Goal: Task Accomplishment & Management: Manage account settings

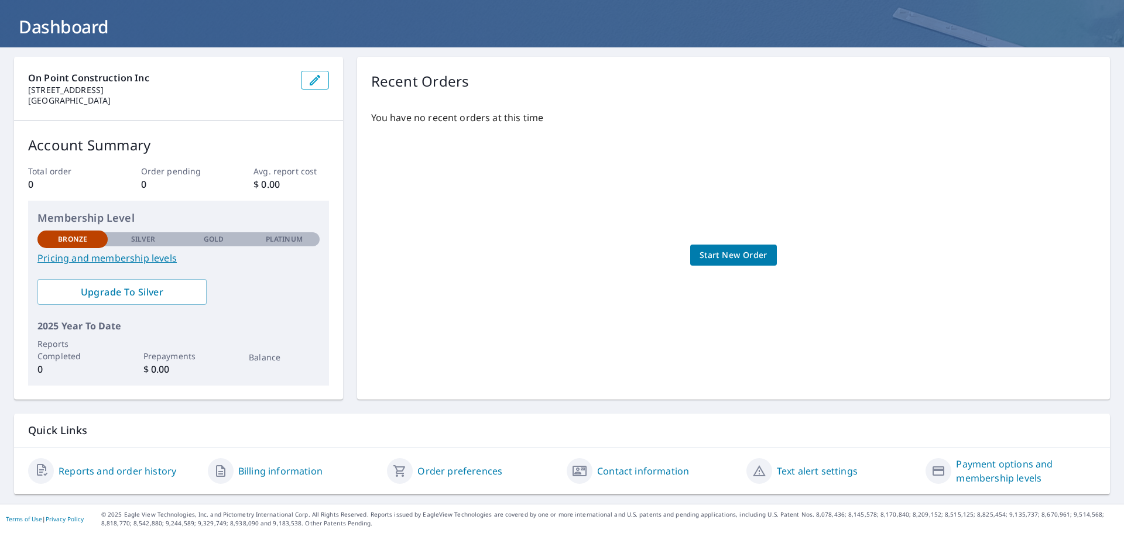
scroll to position [61, 0]
click at [652, 474] on link "Contact information" at bounding box center [643, 471] width 92 height 14
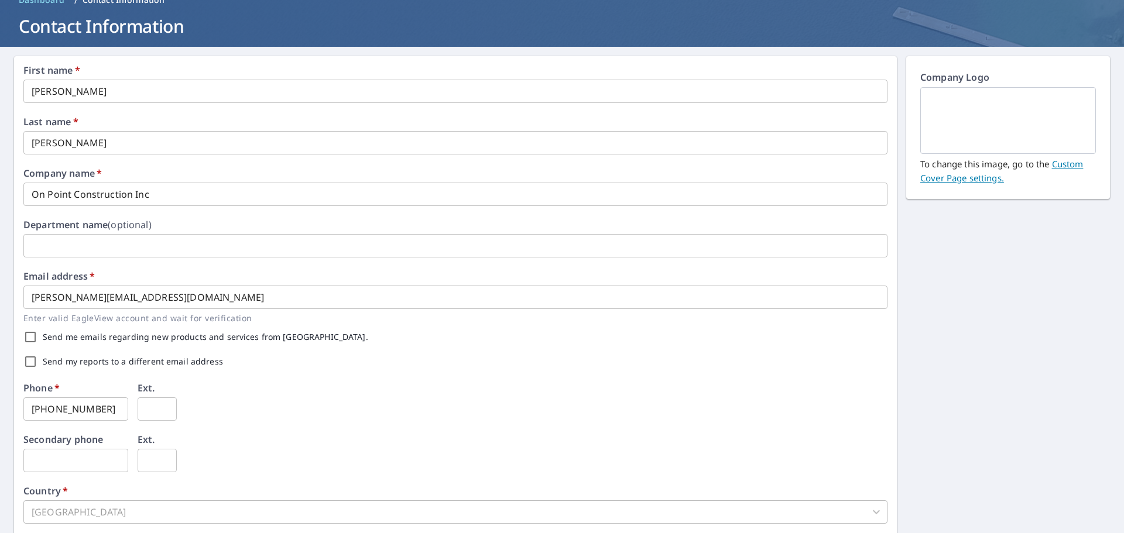
scroll to position [3, 0]
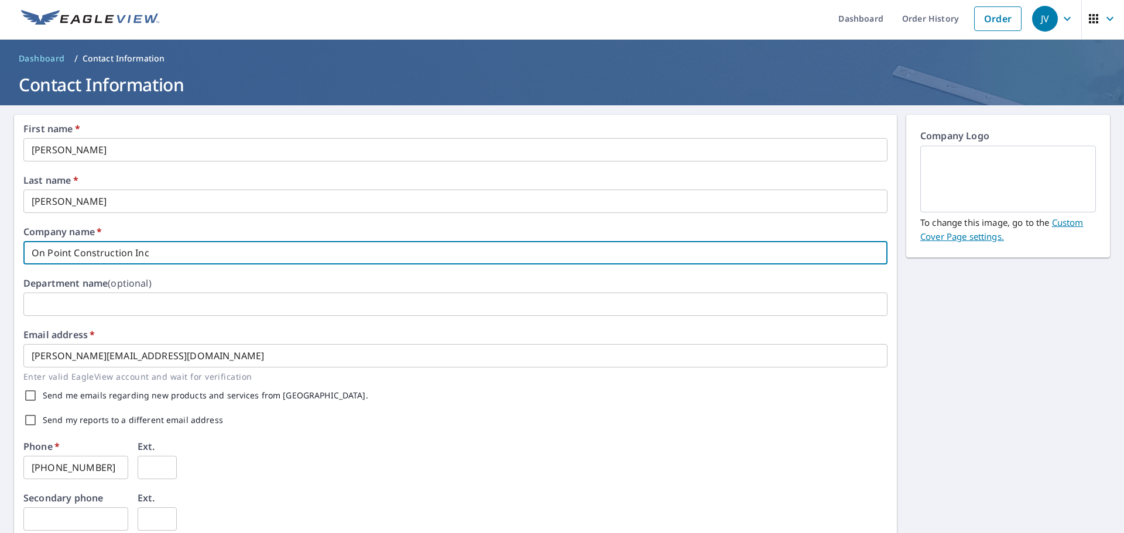
click at [181, 258] on input "On Point Construction Inc" at bounding box center [455, 252] width 864 height 23
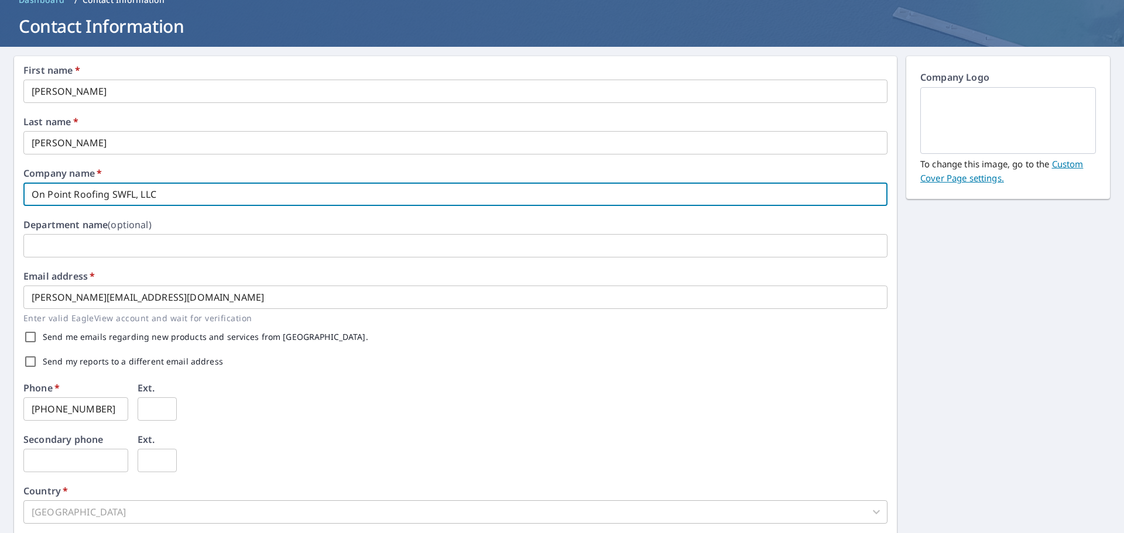
type input "On Point Roofing SWFL, LLC"
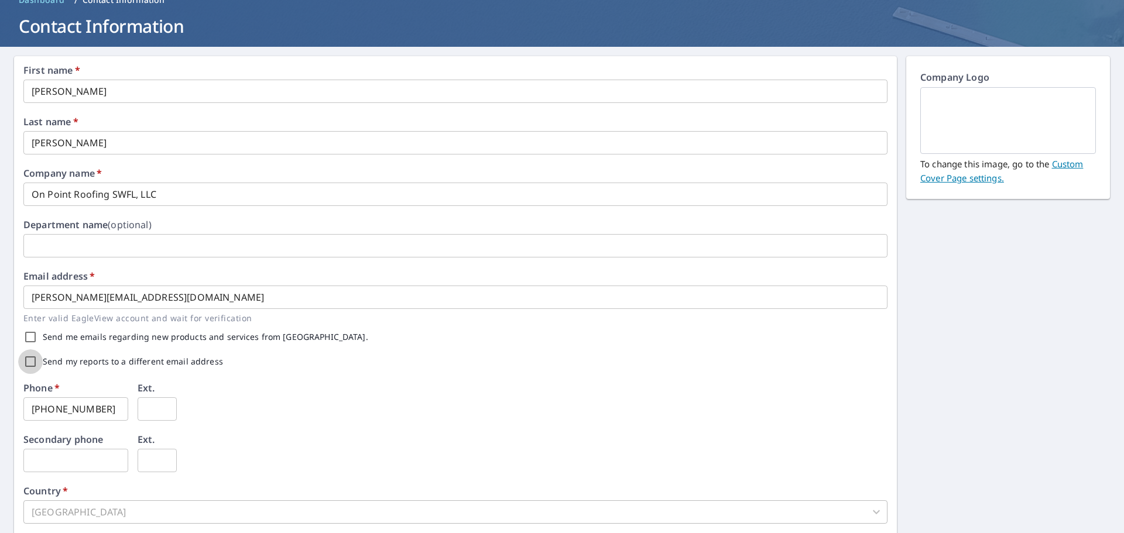
click at [27, 361] on input "Send my reports to a different email address" at bounding box center [30, 362] width 25 height 25
checkbox input "true"
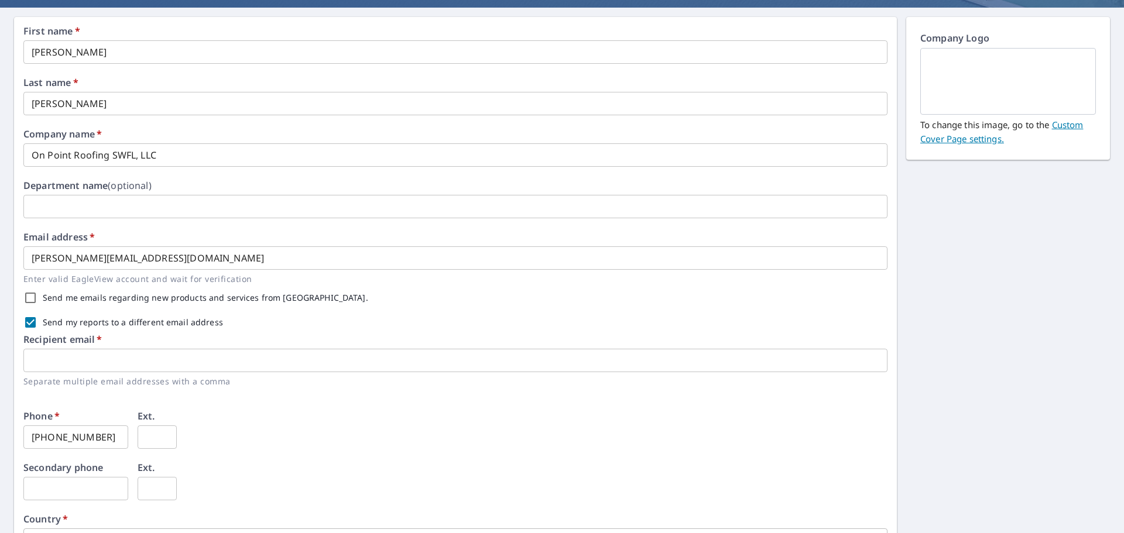
scroll to position [120, 0]
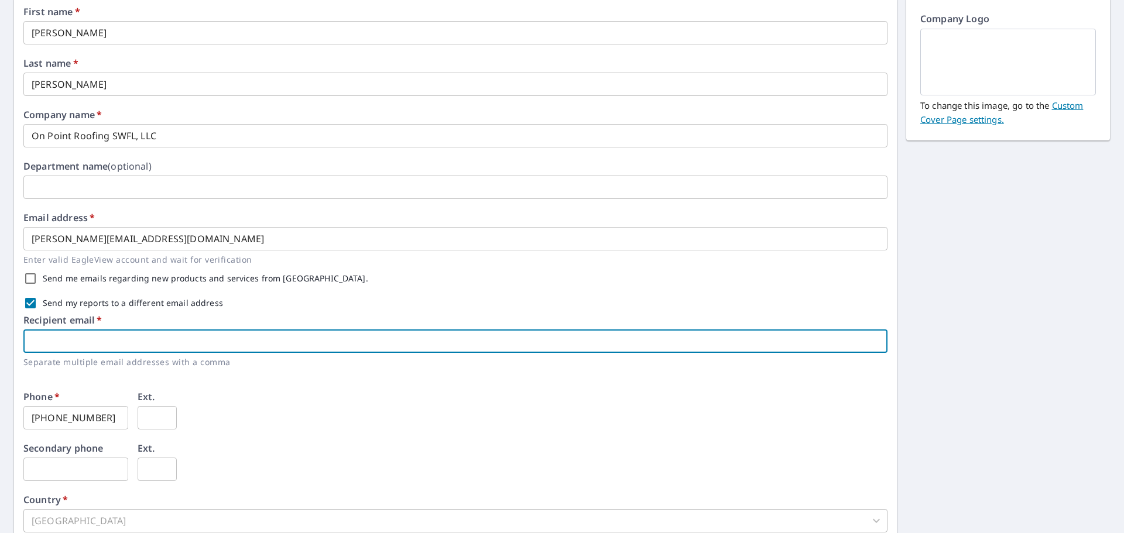
click at [57, 344] on input "text" at bounding box center [455, 341] width 864 height 23
type input "j"
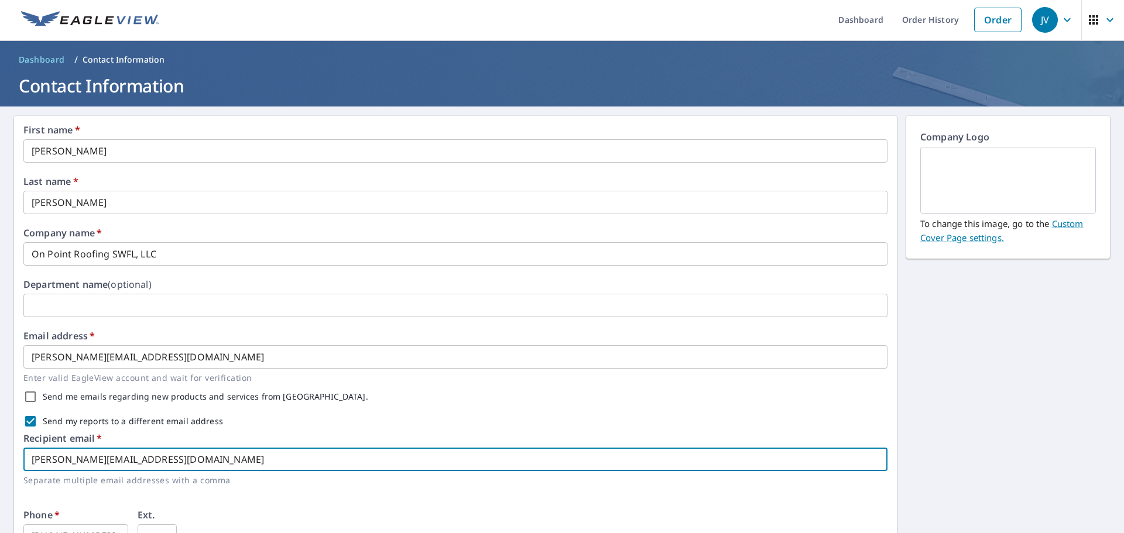
scroll to position [0, 0]
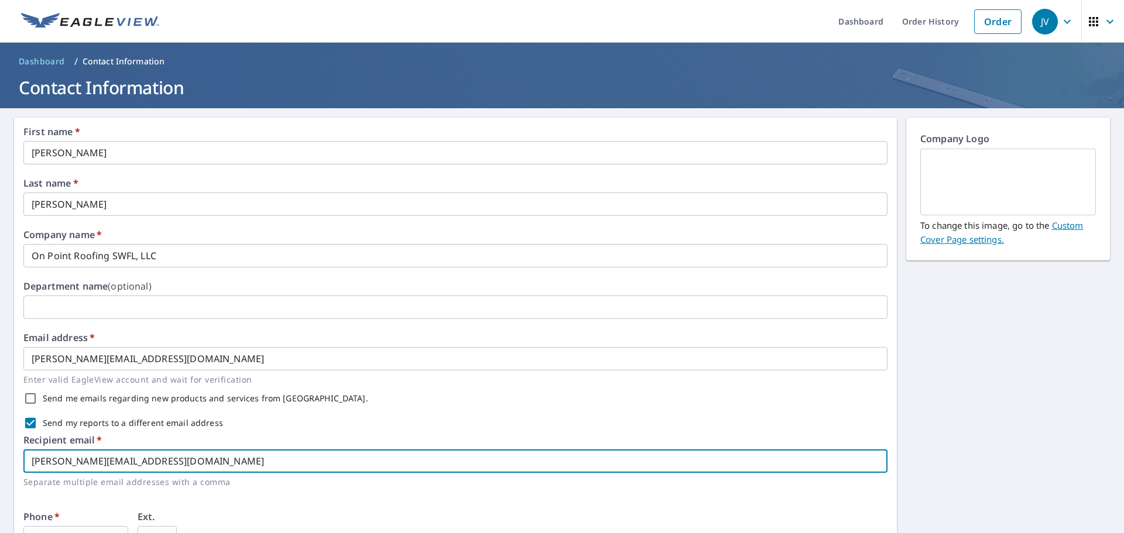
type input "[PERSON_NAME][EMAIL_ADDRESS][DOMAIN_NAME]"
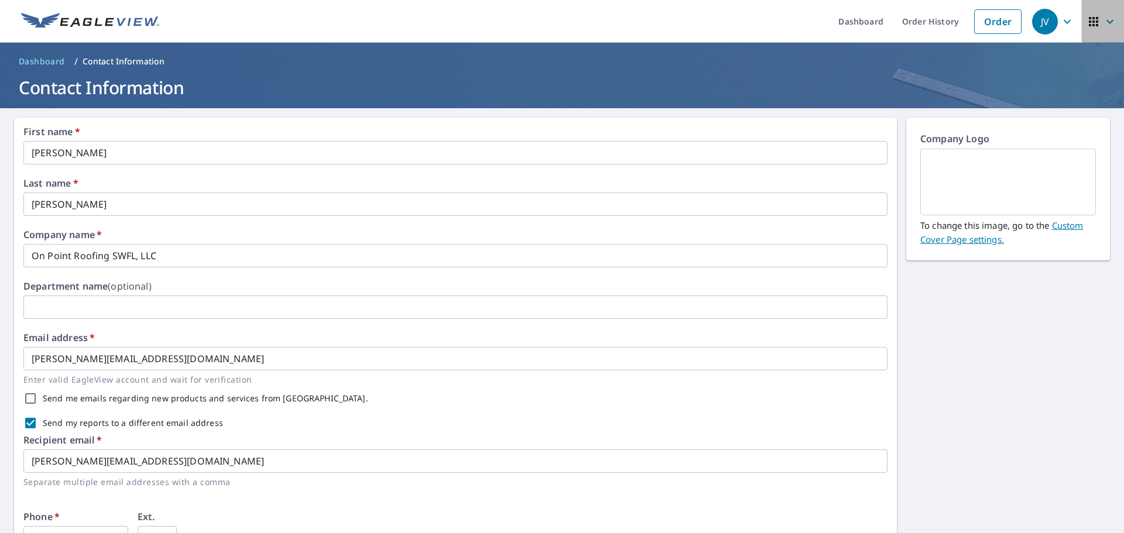
click at [1089, 22] on icon "button" at bounding box center [1093, 21] width 9 height 9
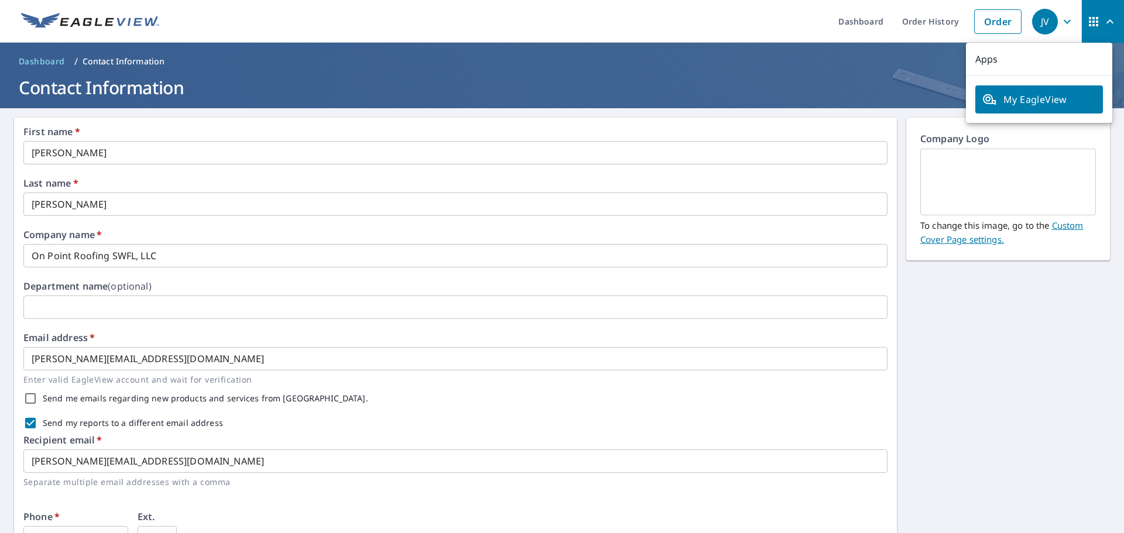
click at [828, 54] on ol "Dashboard / Contact Information" at bounding box center [562, 61] width 1096 height 19
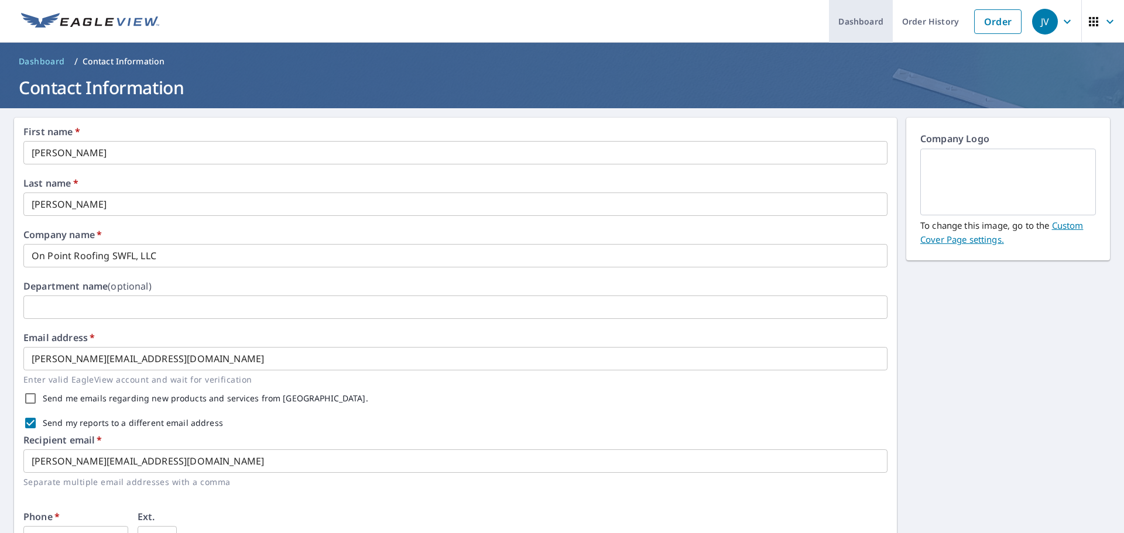
click at [864, 28] on link "Dashboard" at bounding box center [861, 21] width 64 height 43
